Goal: Task Accomplishment & Management: Use online tool/utility

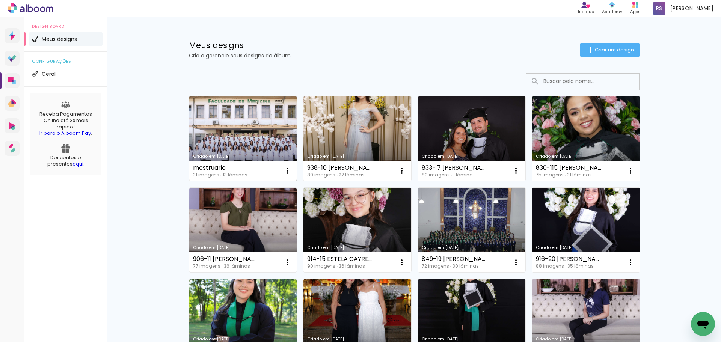
click at [241, 117] on link "Criado em [DATE]" at bounding box center [243, 138] width 108 height 85
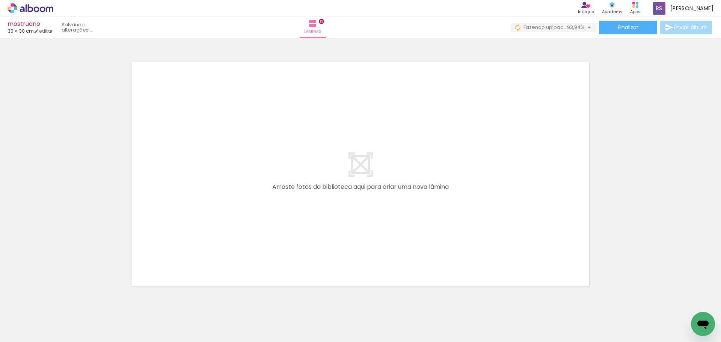
scroll to position [0, 731]
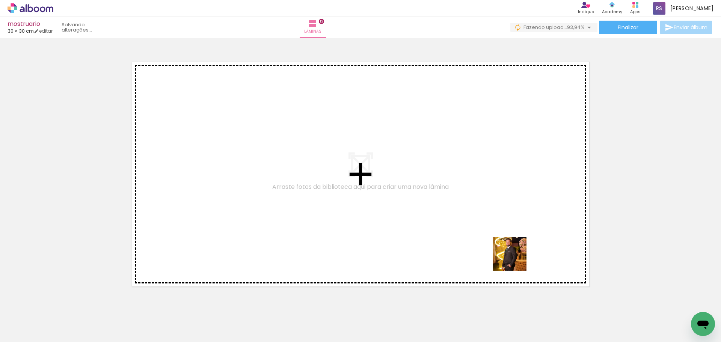
drag, startPoint x: 619, startPoint y: 310, endPoint x: 449, endPoint y: 241, distance: 183.1
click at [449, 241] on quentale-workspace at bounding box center [360, 171] width 721 height 342
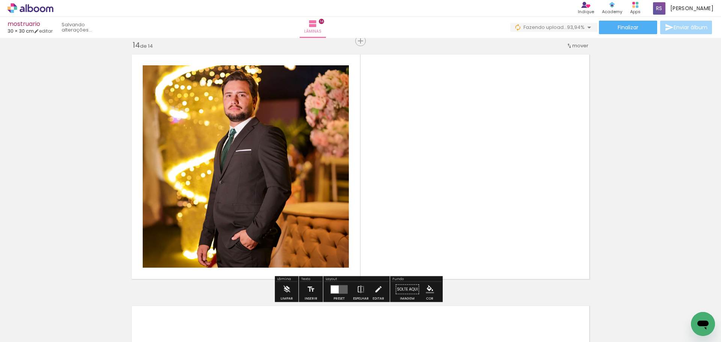
scroll to position [3280, 0]
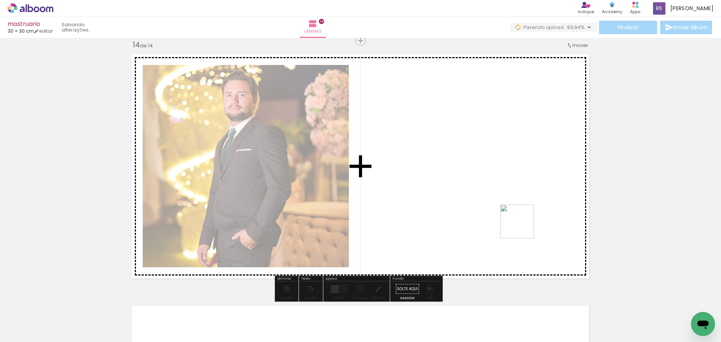
drag, startPoint x: 688, startPoint y: 317, endPoint x: 436, endPoint y: 168, distance: 292.8
click at [436, 168] on quentale-workspace at bounding box center [360, 171] width 721 height 342
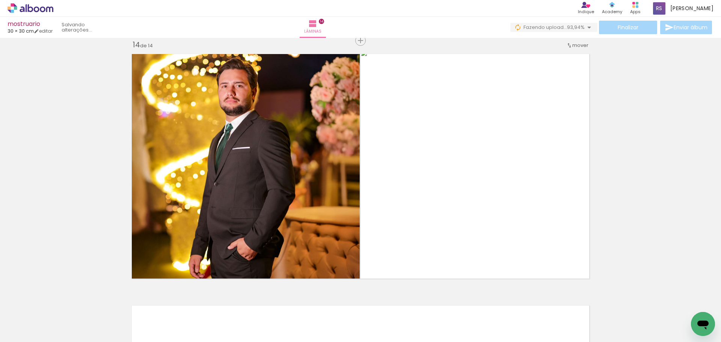
scroll to position [0, 731]
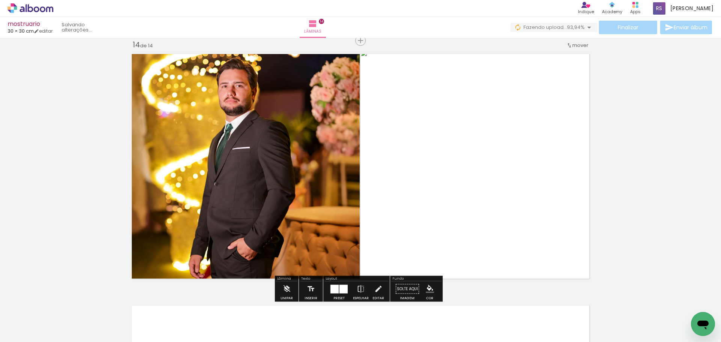
click at [540, 170] on quentale-photo at bounding box center [477, 166] width 232 height 233
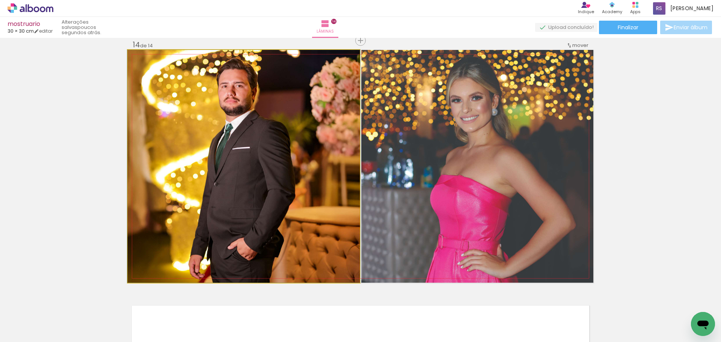
click at [229, 180] on quentale-photo at bounding box center [244, 166] width 232 height 233
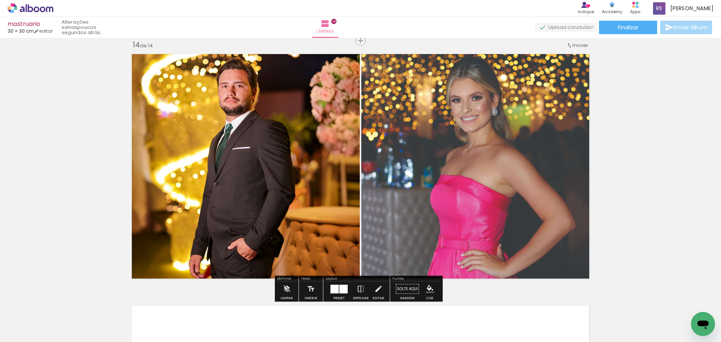
drag, startPoint x: 658, startPoint y: 340, endPoint x: 5, endPoint y: 20, distance: 727.5
click at [688, 313] on div at bounding box center [690, 316] width 37 height 37
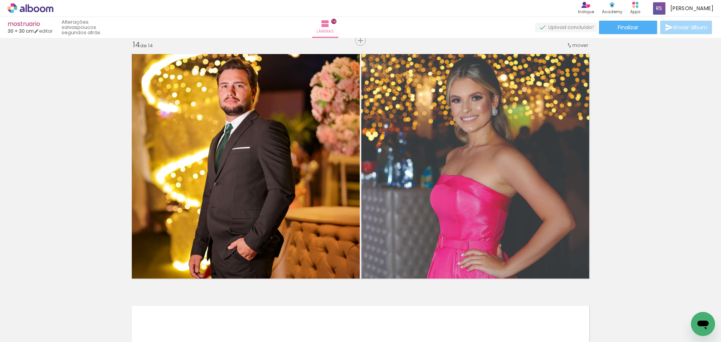
click at [677, 305] on iron-icon at bounding box center [674, 302] width 8 height 8
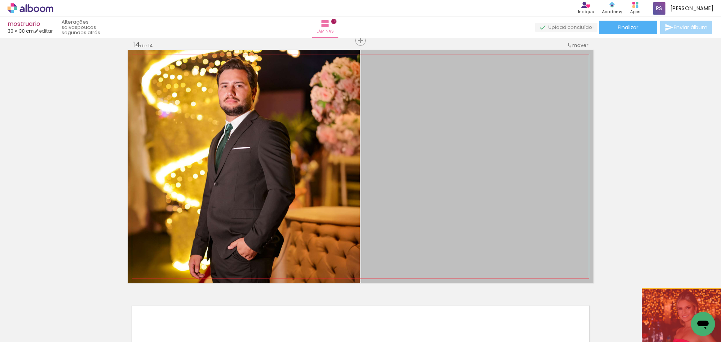
drag, startPoint x: 522, startPoint y: 124, endPoint x: 686, endPoint y: 336, distance: 268.3
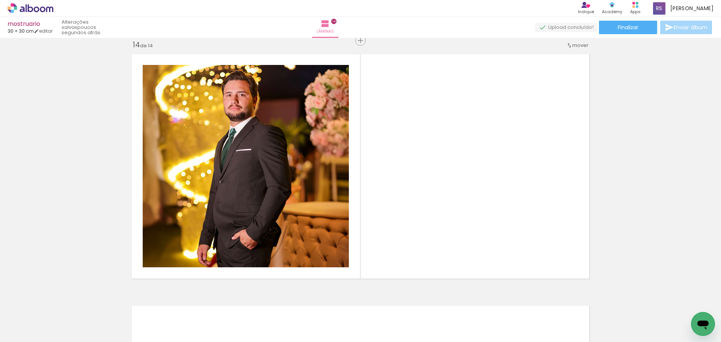
click at [674, 304] on iron-icon at bounding box center [674, 302] width 8 height 8
click at [679, 318] on div at bounding box center [690, 316] width 37 height 37
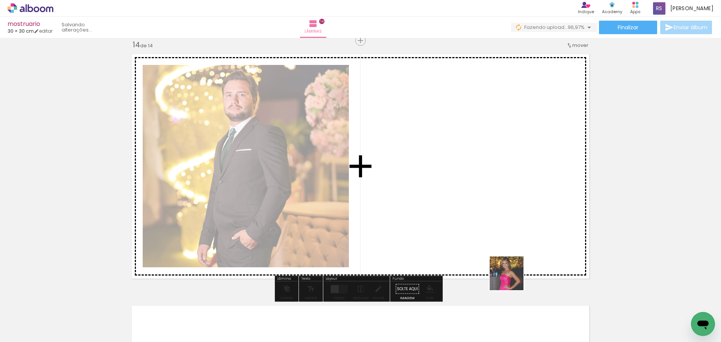
drag, startPoint x: 682, startPoint y: 318, endPoint x: 502, endPoint y: 273, distance: 184.5
click at [502, 273] on quentale-workspace at bounding box center [360, 171] width 721 height 342
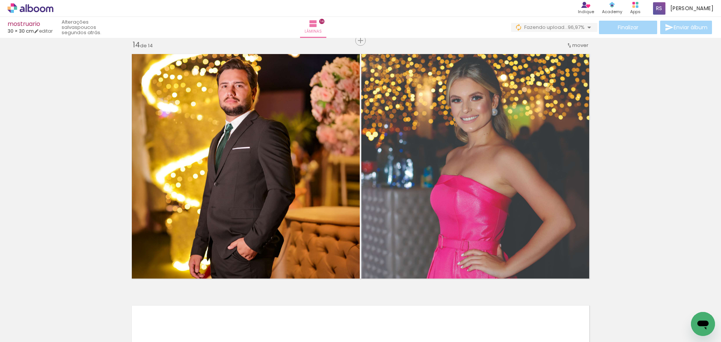
click at [32, 317] on input "Todas as fotos" at bounding box center [21, 319] width 29 height 6
click at [0, 0] on slot "Não utilizadas" at bounding box center [0, 0] width 0 height 0
click at [34, 322] on input "Não utilizadas" at bounding box center [21, 325] width 29 height 6
click at [41, 310] on paper-item "Todas as fotos" at bounding box center [24, 311] width 39 height 6
type input "Todas as fotos"
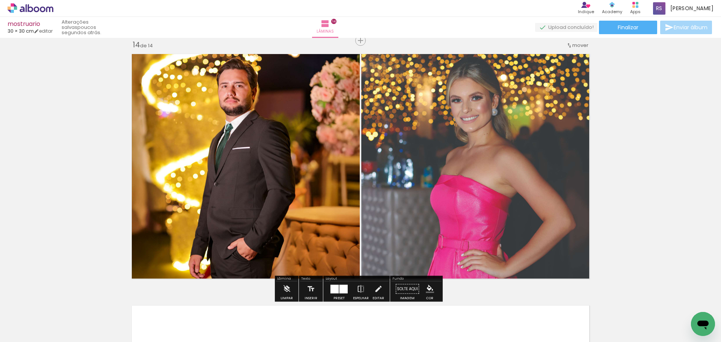
click at [451, 134] on quentale-photo at bounding box center [477, 166] width 232 height 233
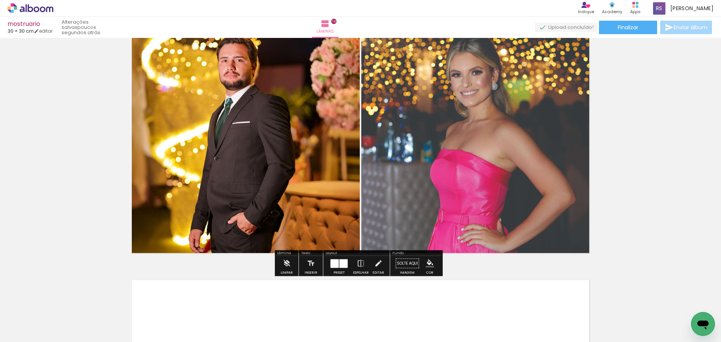
scroll to position [3280, 0]
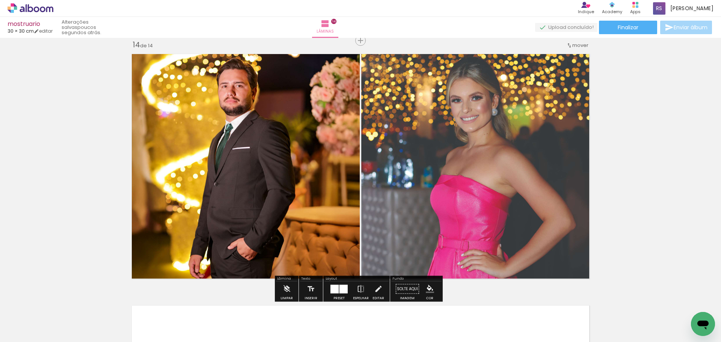
click at [342, 290] on div at bounding box center [343, 289] width 8 height 9
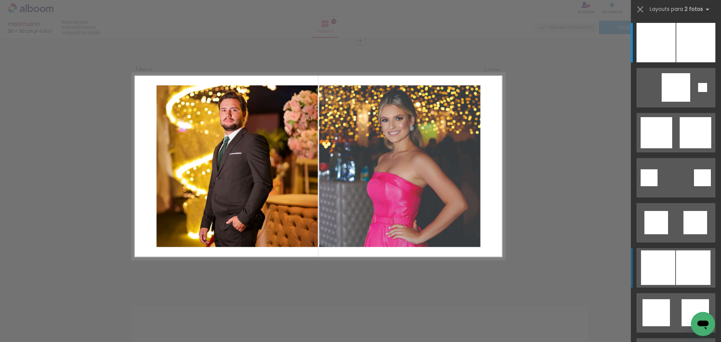
click at [678, 270] on div at bounding box center [693, 267] width 35 height 35
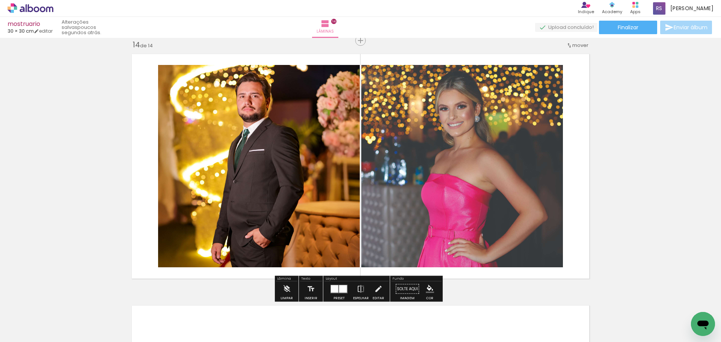
click at [331, 290] on div at bounding box center [335, 289] width 8 height 8
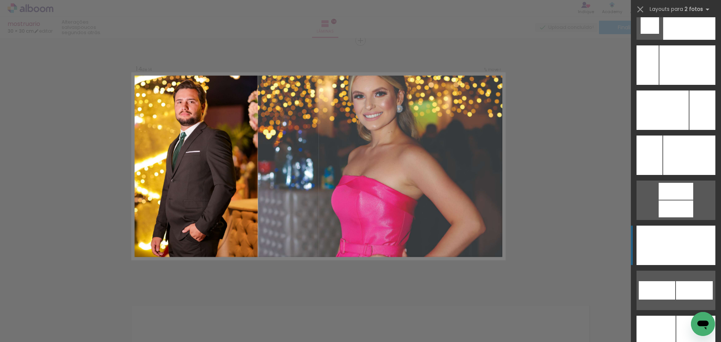
scroll to position [3342, 0]
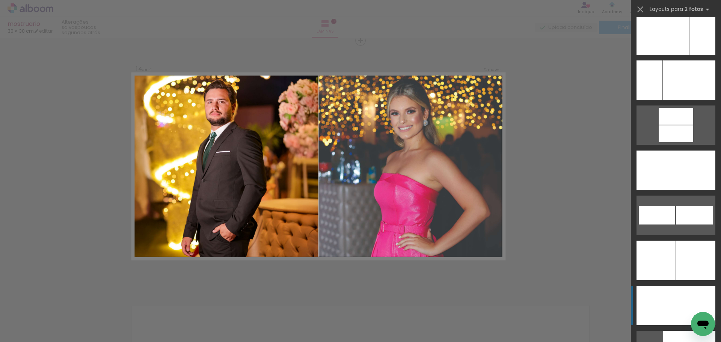
click at [686, 306] on div at bounding box center [695, 305] width 39 height 39
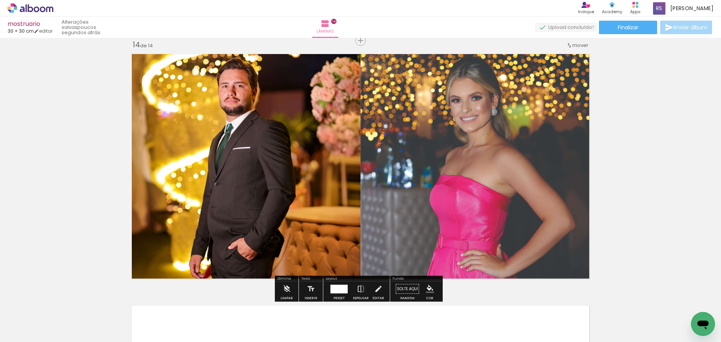
scroll to position [3342, 0]
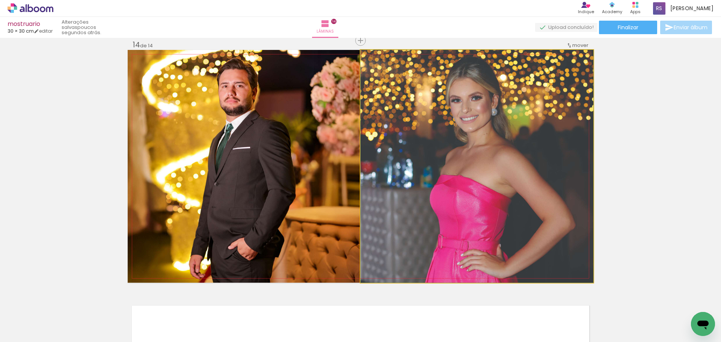
drag, startPoint x: 513, startPoint y: 137, endPoint x: 512, endPoint y: 151, distance: 14.3
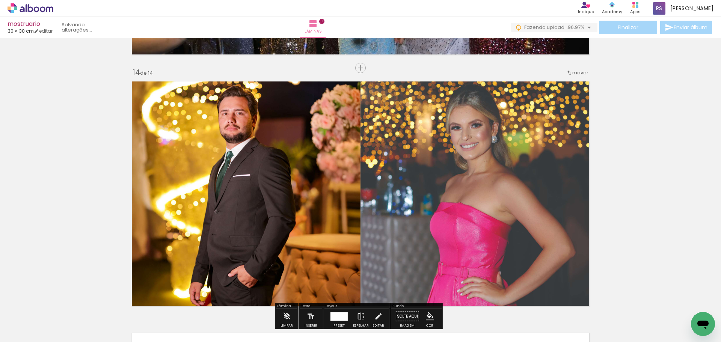
scroll to position [3243, 0]
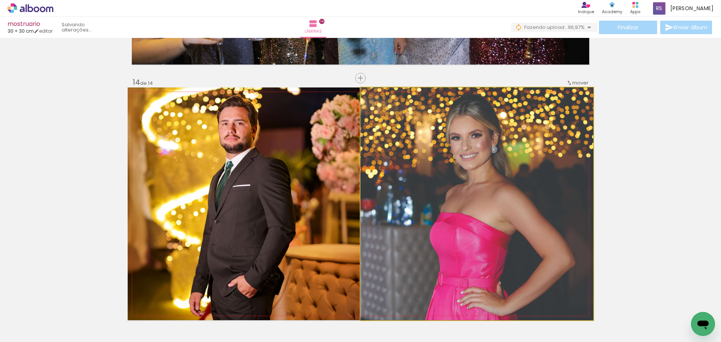
drag, startPoint x: 496, startPoint y: 185, endPoint x: 495, endPoint y: 196, distance: 10.9
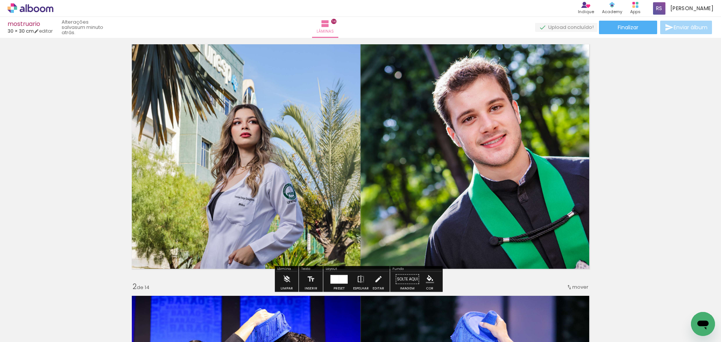
scroll to position [38, 0]
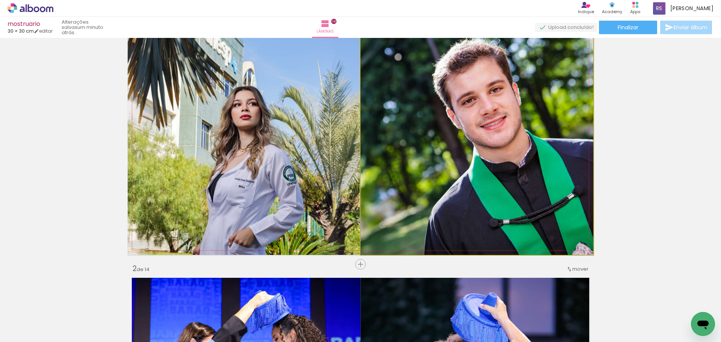
drag, startPoint x: 522, startPoint y: 186, endPoint x: 495, endPoint y: 189, distance: 27.5
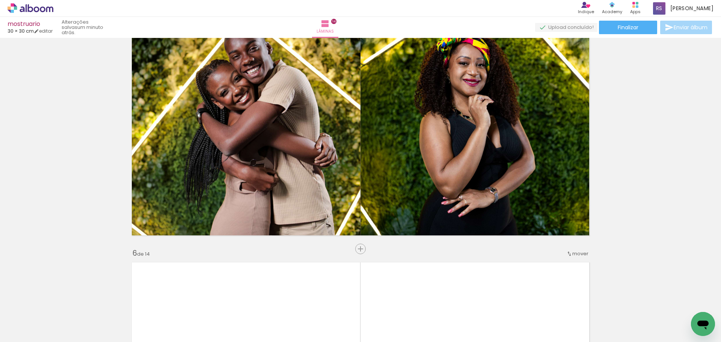
scroll to position [1014, 0]
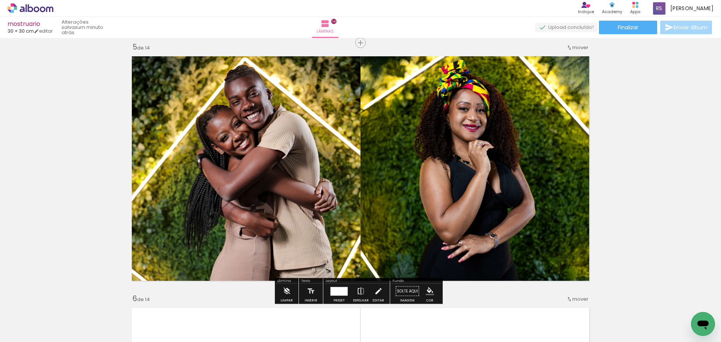
click at [359, 290] on iron-icon at bounding box center [361, 291] width 8 height 15
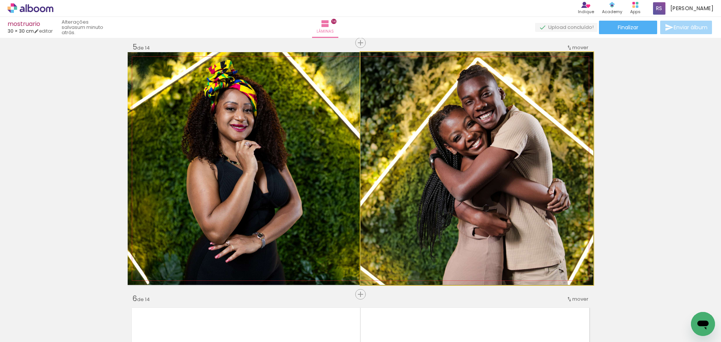
drag, startPoint x: 499, startPoint y: 172, endPoint x: 473, endPoint y: 178, distance: 26.6
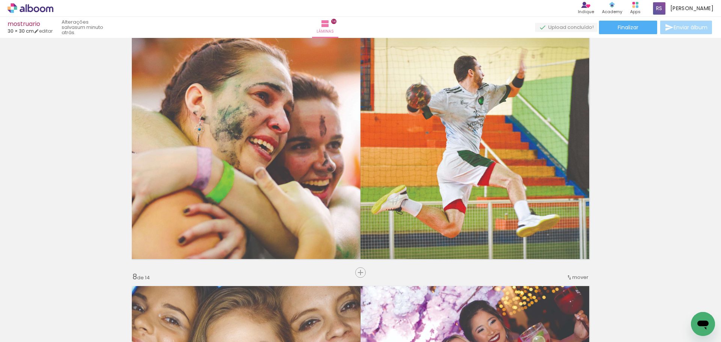
scroll to position [1540, 0]
